Goal: Find specific page/section

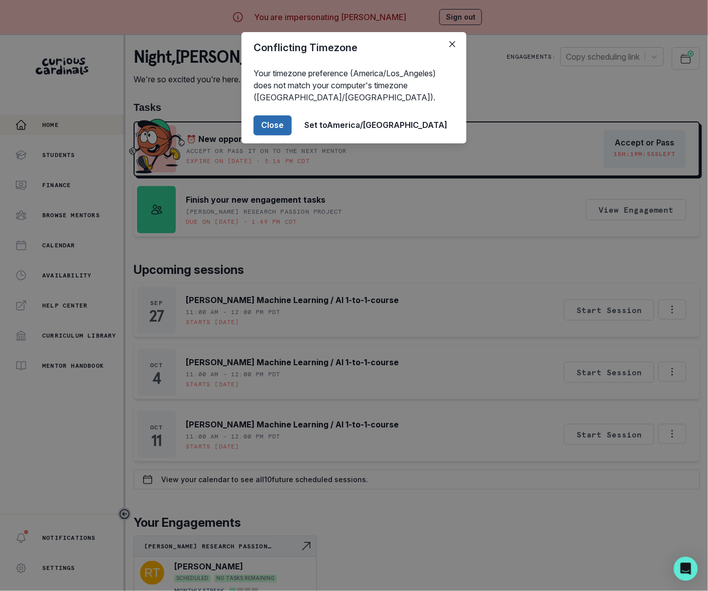
click at [292, 123] on button "Close" at bounding box center [272, 125] width 38 height 20
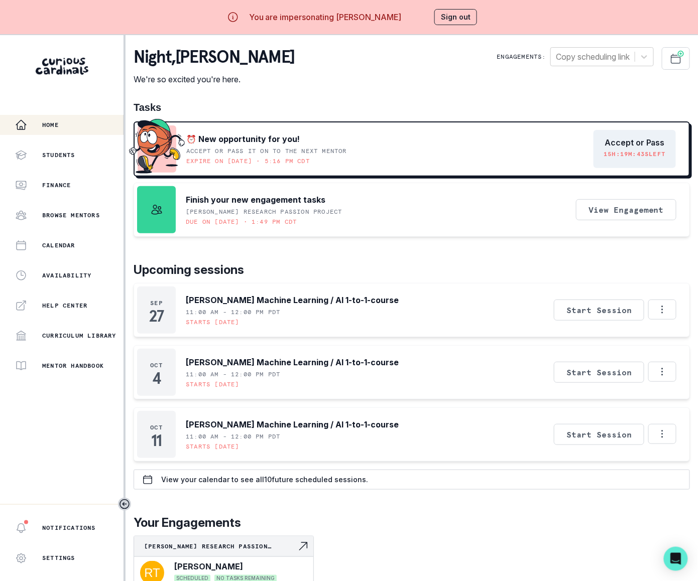
click at [625, 148] on button "Accept or Pass 15 H: 19 M: 43 S left" at bounding box center [634, 149] width 82 height 38
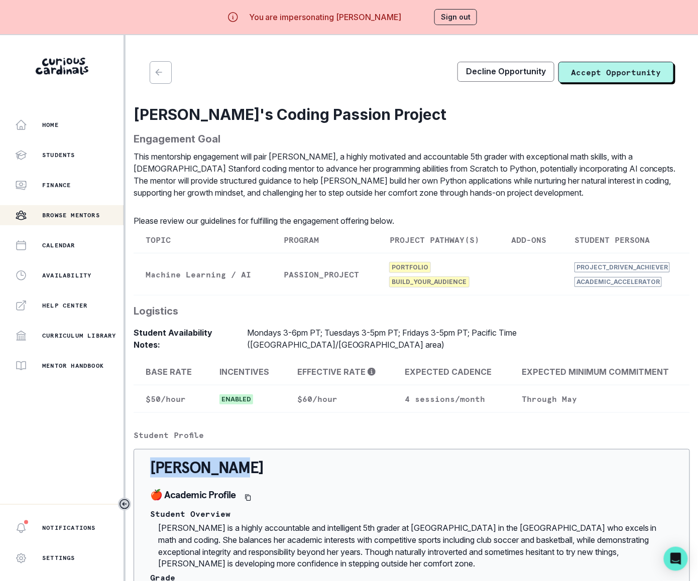
drag, startPoint x: 238, startPoint y: 454, endPoint x: 153, endPoint y: 459, distance: 85.5
click at [153, 460] on p "[PERSON_NAME]" at bounding box center [411, 468] width 523 height 20
copy p "[PERSON_NAME]"
click at [157, 72] on icon "button" at bounding box center [158, 72] width 7 height 7
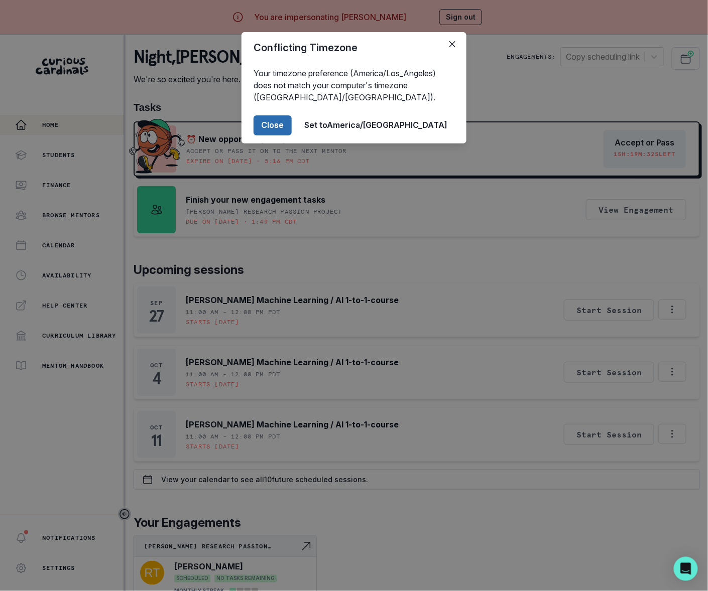
click at [292, 123] on button "Close" at bounding box center [272, 125] width 38 height 20
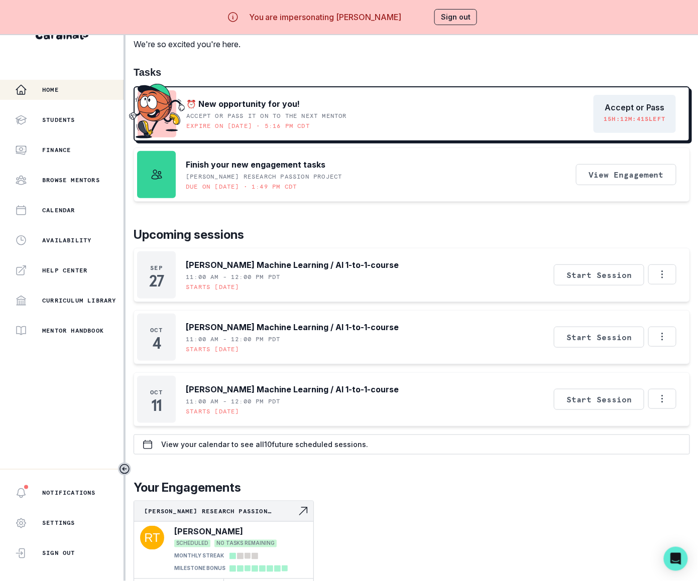
click at [463, 17] on button "Sign out" at bounding box center [455, 17] width 43 height 16
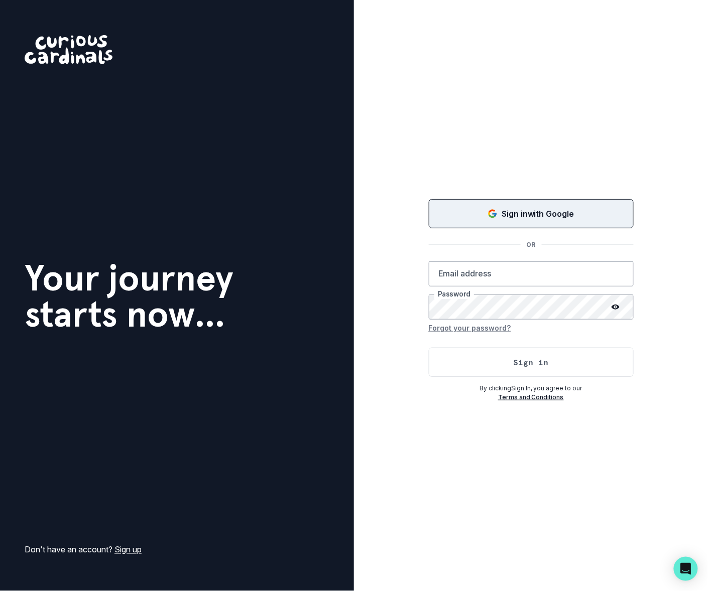
click at [494, 219] on div "Sign in with Google" at bounding box center [531, 214] width 180 height 12
